Goal: Information Seeking & Learning: Learn about a topic

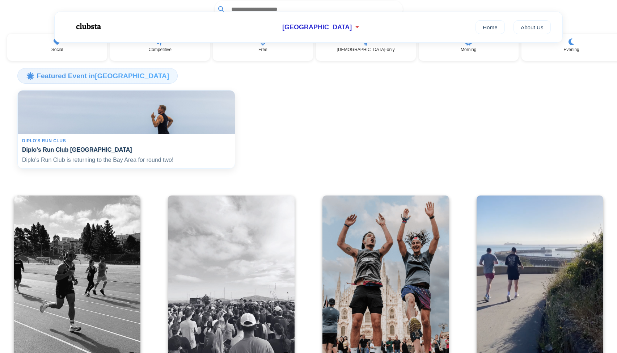
scroll to position [35, 0]
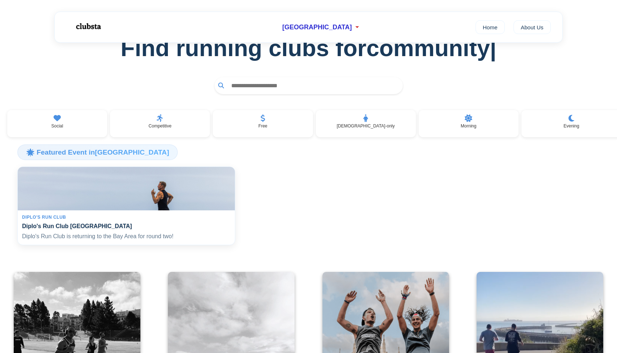
click at [99, 229] on h4 "Diplo's Run Club [GEOGRAPHIC_DATA]" at bounding box center [126, 226] width 209 height 7
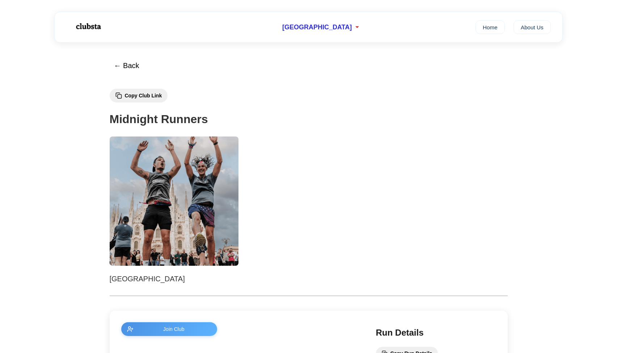
scroll to position [214, 0]
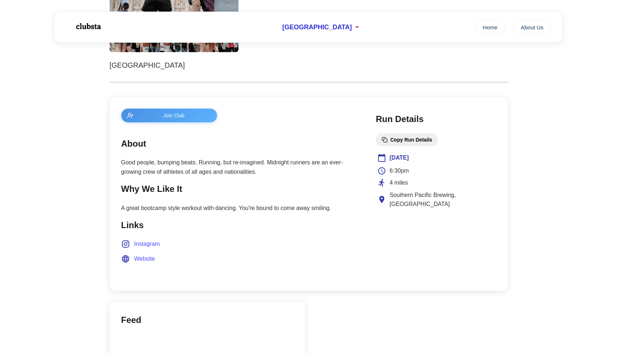
click at [153, 242] on span "Instagram" at bounding box center [147, 243] width 26 height 9
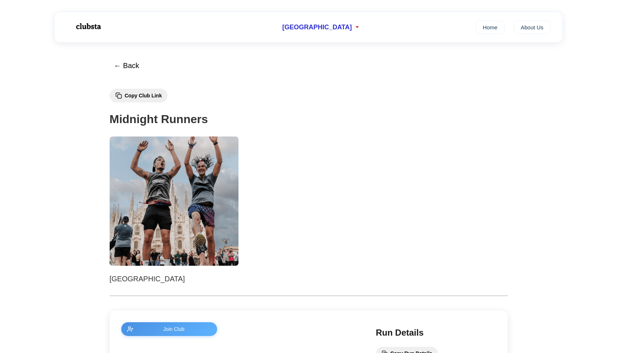
scroll to position [238, 0]
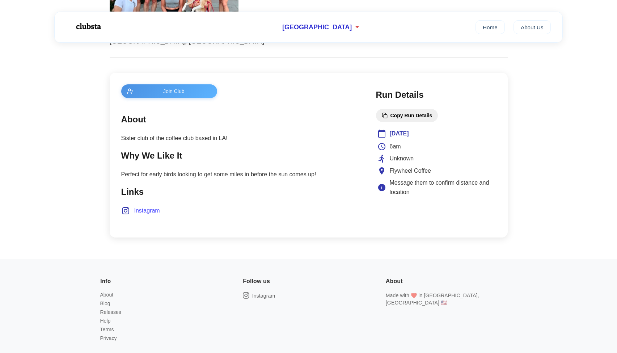
scroll to position [236, 0]
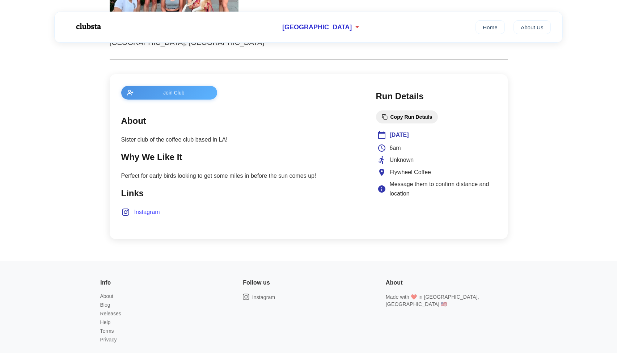
click at [145, 210] on span "Instagram" at bounding box center [147, 211] width 26 height 9
